Goal: Task Accomplishment & Management: Complete application form

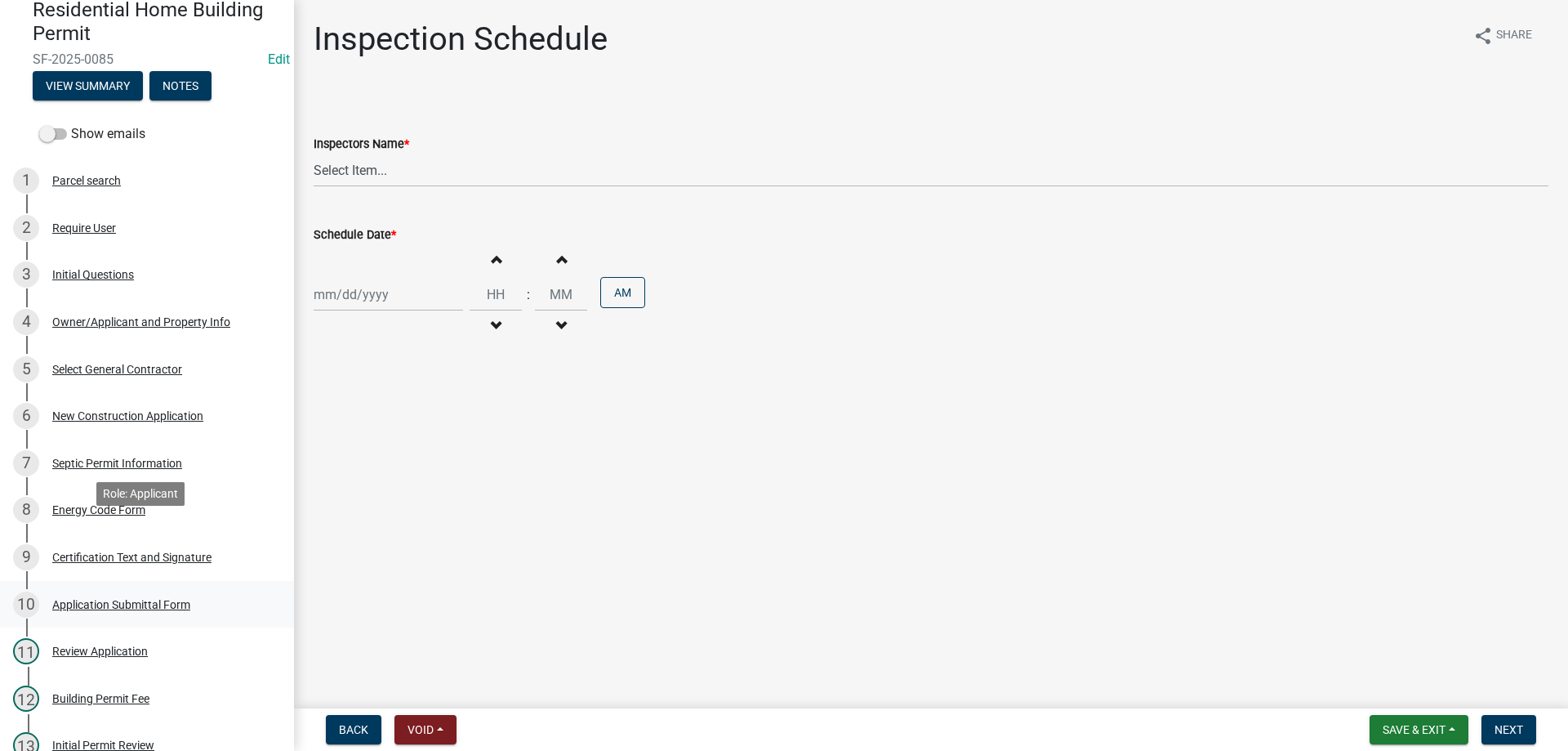
scroll to position [245, 0]
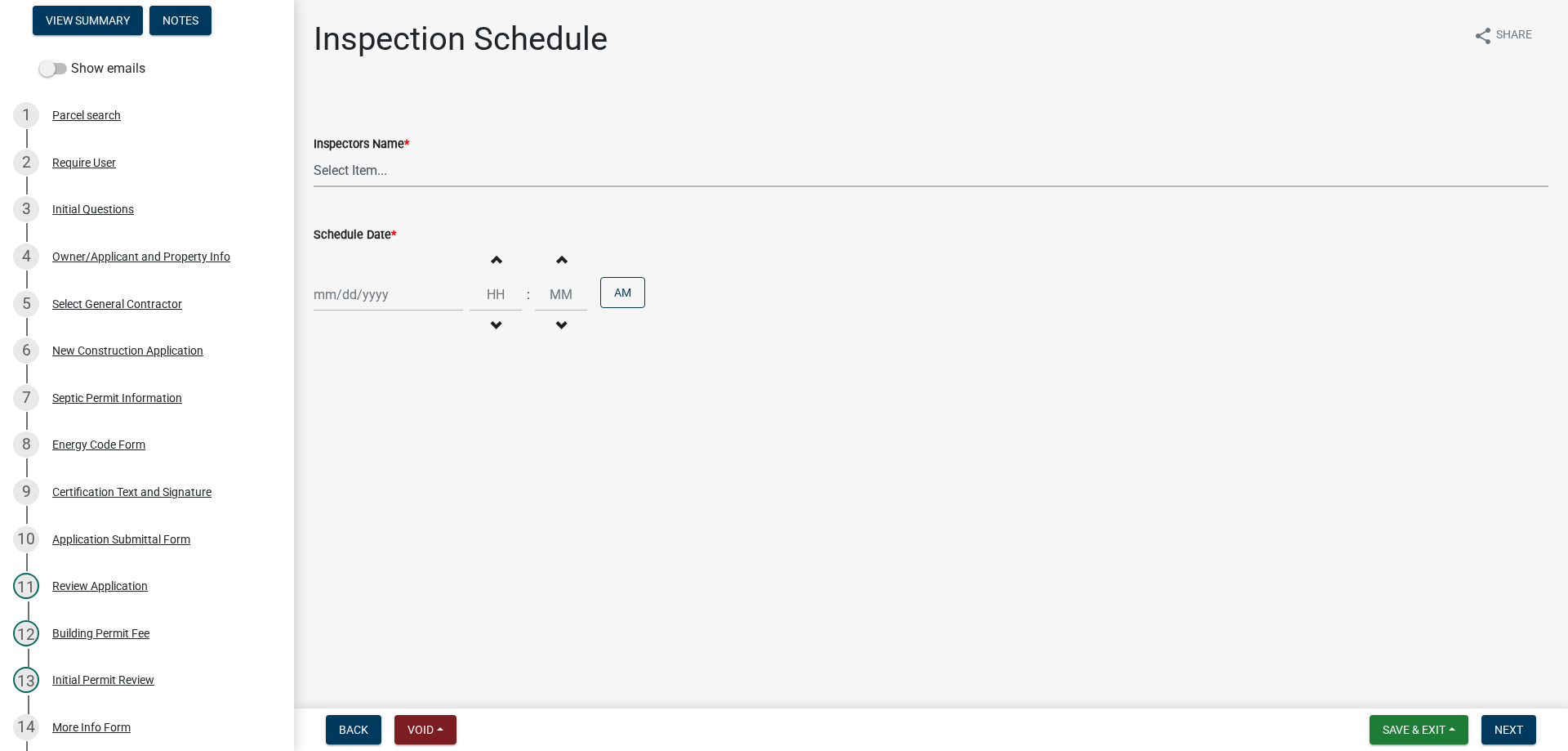
click at [396, 174] on select "Select Item... [EMAIL_ADDRESS][DOMAIN_NAME] ([PERSON_NAME]) [EMAIL_ADDRESS][DOM…" at bounding box center [930, 170] width 1235 height 34
select select "56be3ac8-4e2d-49a7-9260-658958e29c03"
click at [313, 153] on select "Select Item... [EMAIL_ADDRESS][DOMAIN_NAME] ([PERSON_NAME]) [EMAIL_ADDRESS][DOM…" at bounding box center [930, 170] width 1235 height 34
click at [371, 297] on div at bounding box center [387, 294] width 149 height 34
select select "10"
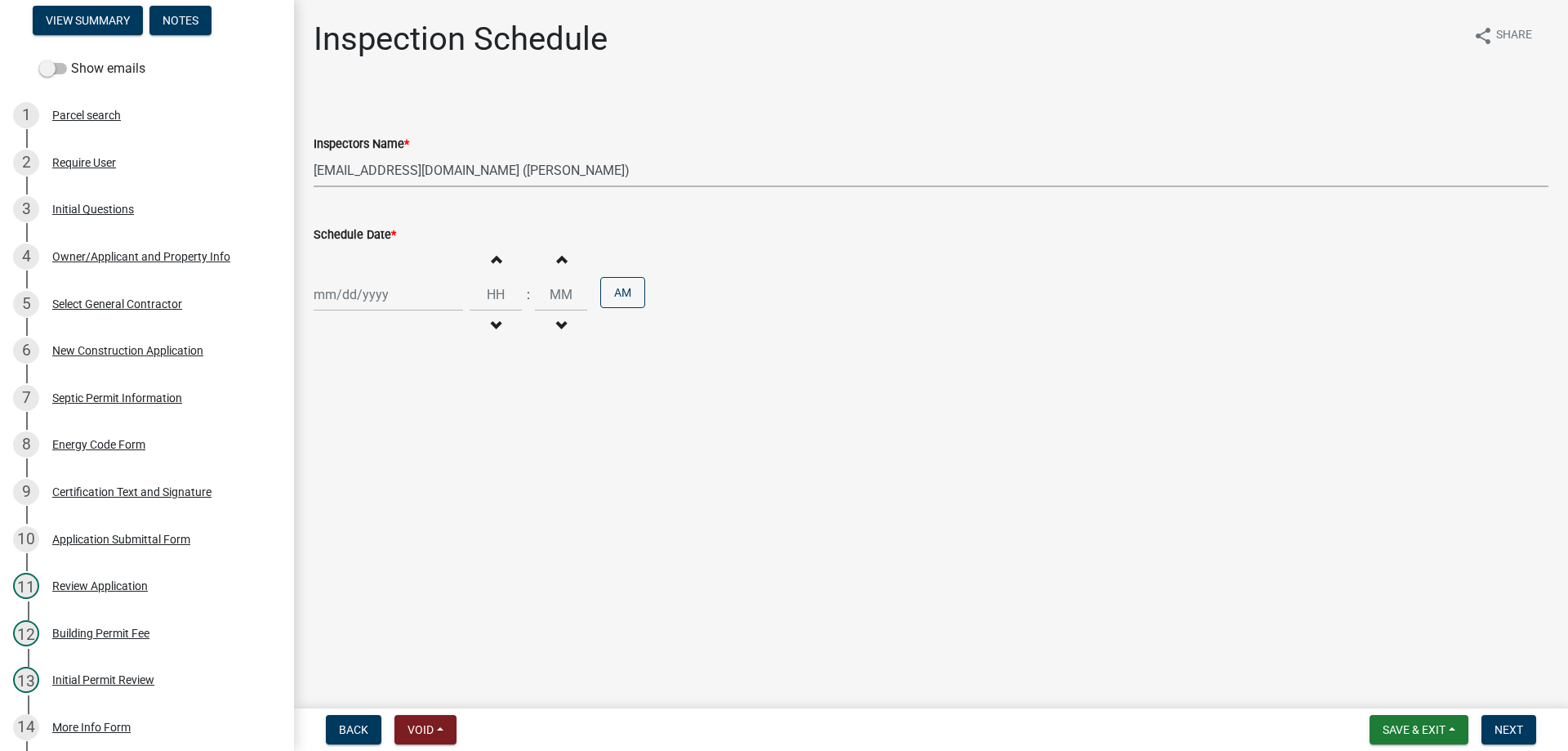
select select "2025"
click at [378, 409] on div "8" at bounding box center [382, 407] width 26 height 26
type input "[DATE]"
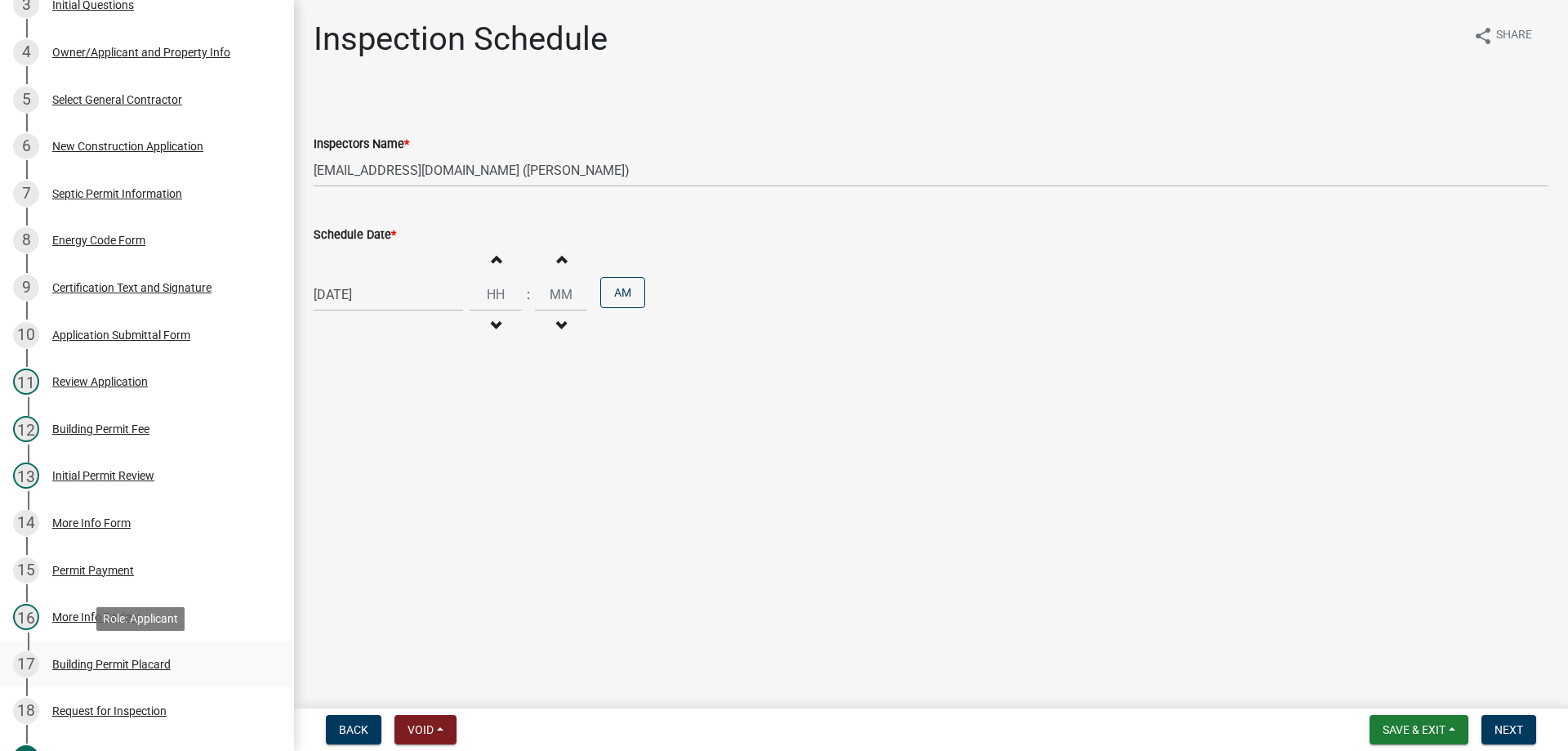
scroll to position [490, 0]
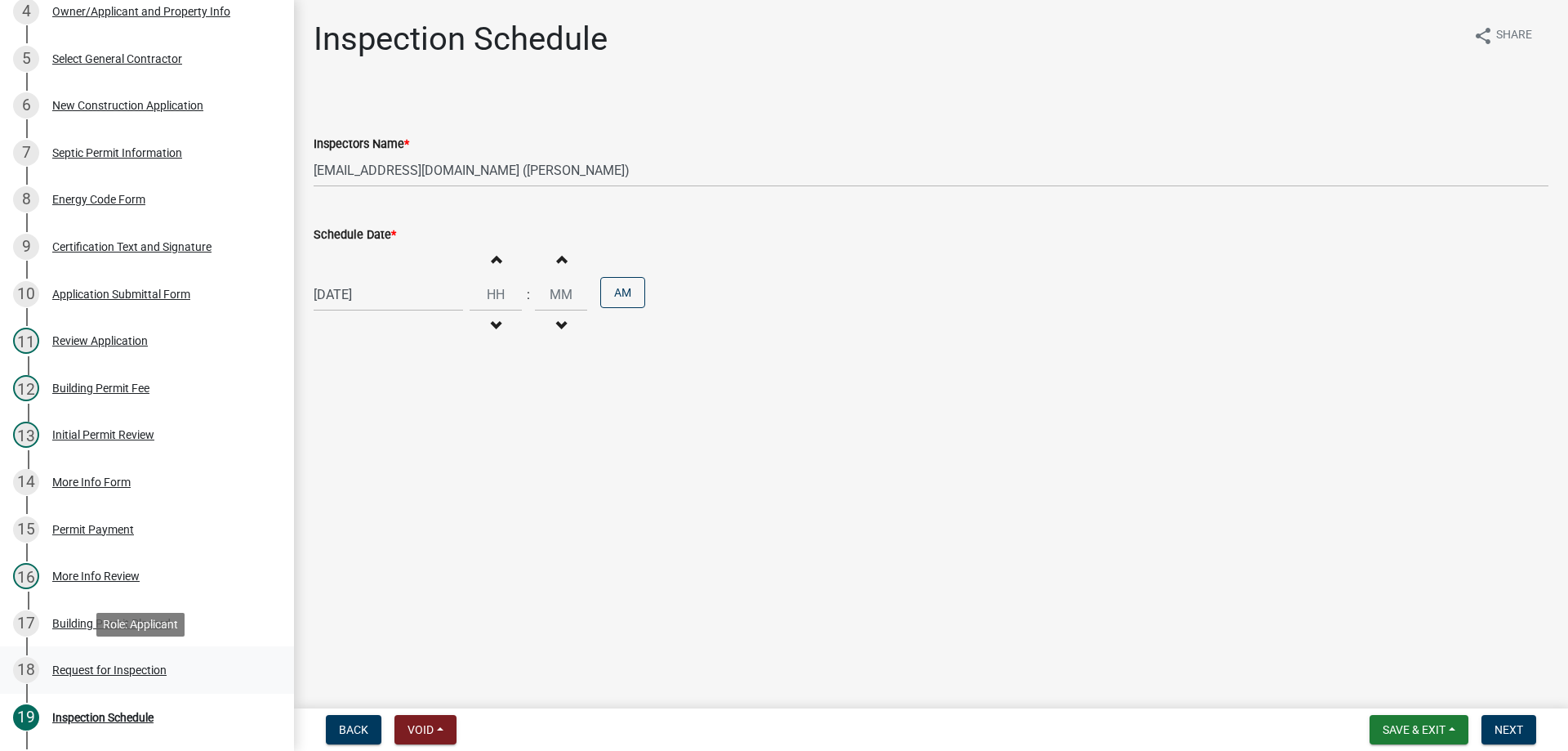
click at [74, 665] on div "Request for Inspection" at bounding box center [109, 670] width 115 height 12
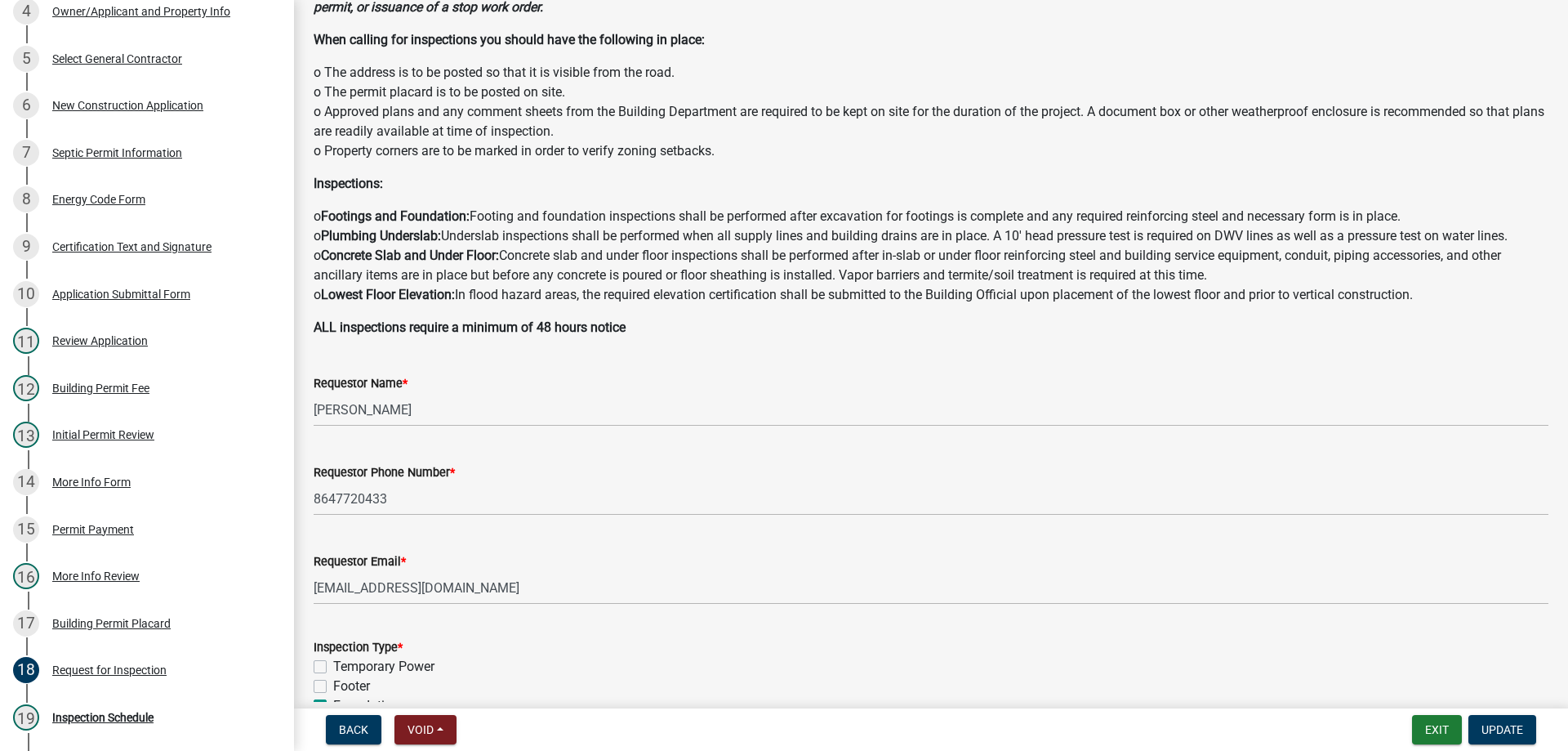
scroll to position [163, 0]
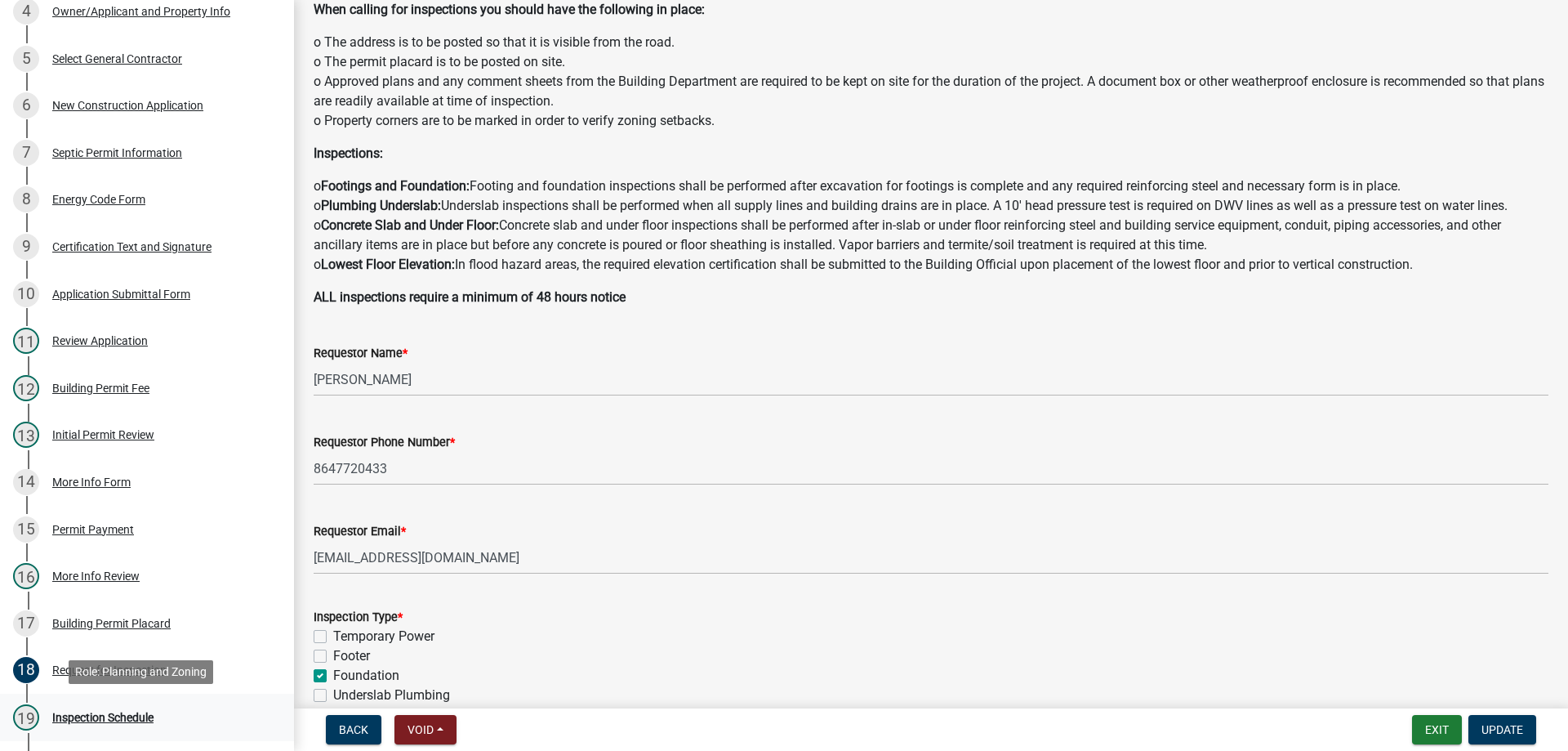
click at [85, 705] on div "19 Inspection Schedule" at bounding box center [141, 716] width 254 height 26
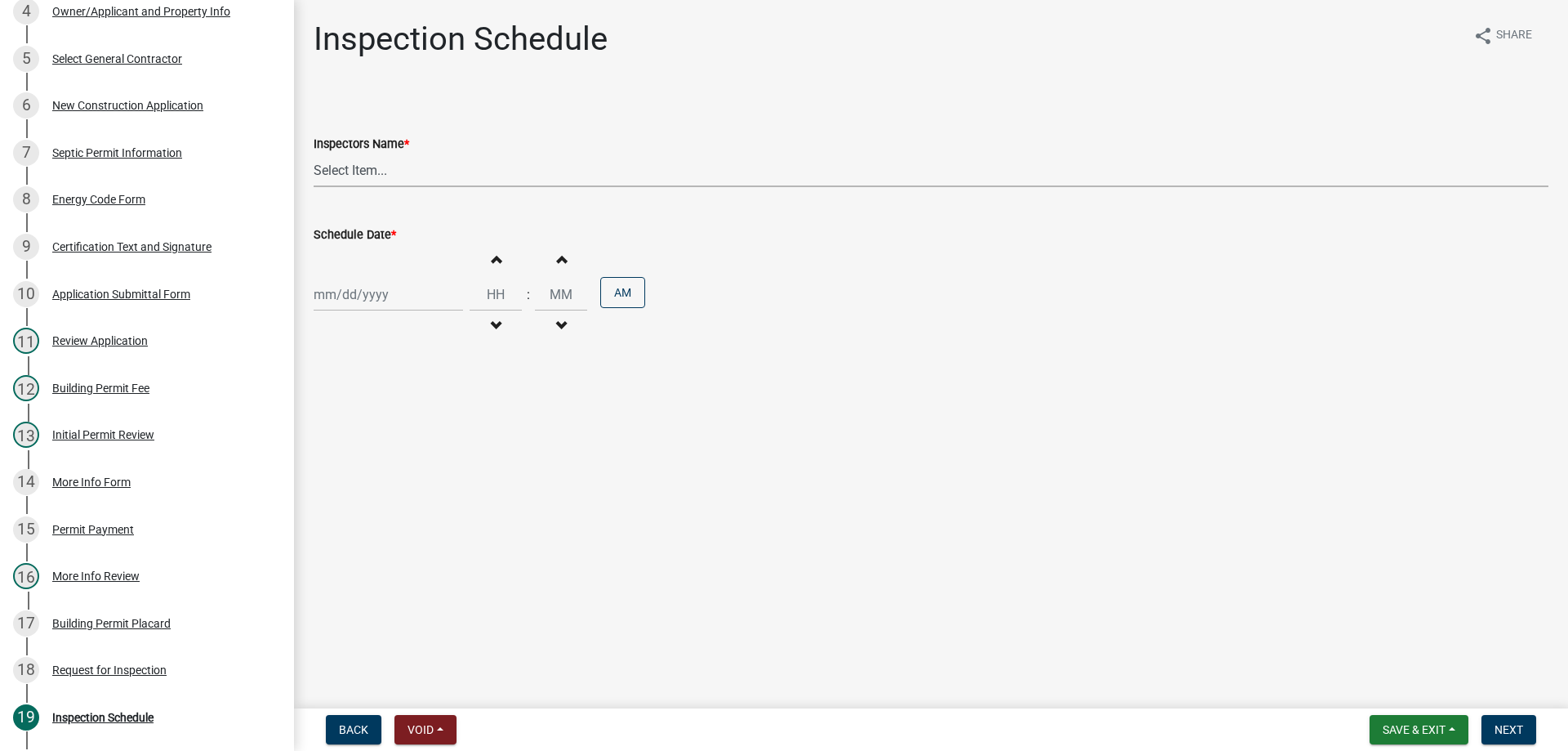
click at [355, 166] on select "Select Item... [EMAIL_ADDRESS][DOMAIN_NAME] ([PERSON_NAME]) [EMAIL_ADDRESS][DOM…" at bounding box center [930, 170] width 1235 height 34
select select "56be3ac8-4e2d-49a7-9260-658958e29c03"
click at [313, 153] on select "Select Item... [EMAIL_ADDRESS][DOMAIN_NAME] ([PERSON_NAME]) [EMAIL_ADDRESS][DOM…" at bounding box center [930, 170] width 1235 height 34
click at [343, 306] on div at bounding box center [387, 294] width 149 height 34
select select "10"
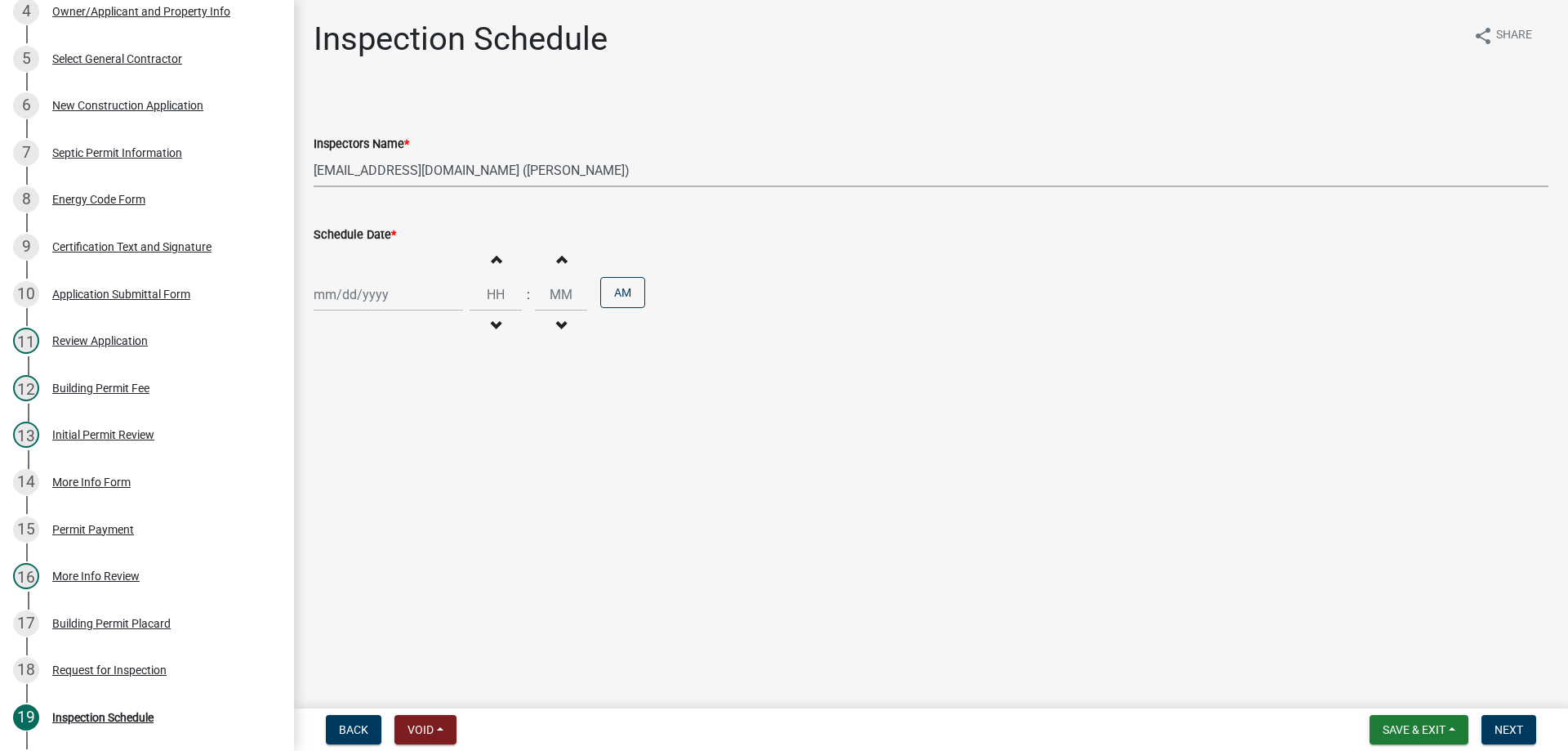
select select "2025"
click at [384, 412] on div "8" at bounding box center [382, 407] width 26 height 26
type input "[DATE]"
click at [1519, 730] on span "Next" at bounding box center [1508, 730] width 29 height 13
